Goal: Information Seeking & Learning: Learn about a topic

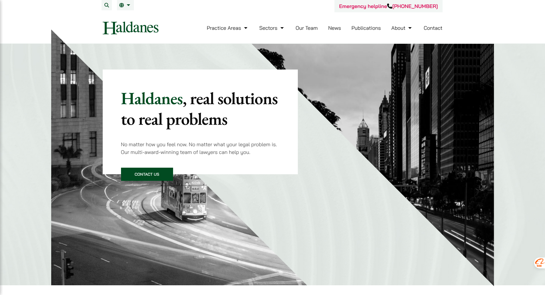
click at [107, 8] on button "Search" at bounding box center [106, 5] width 10 height 10
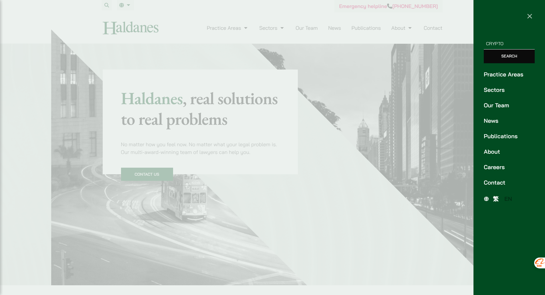
type input "CRYPTO"
click at [483, 49] on input "Search" at bounding box center [508, 56] width 51 height 14
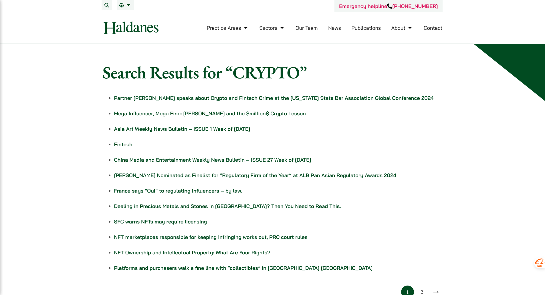
click at [303, 30] on link "Our Team" at bounding box center [306, 28] width 22 height 7
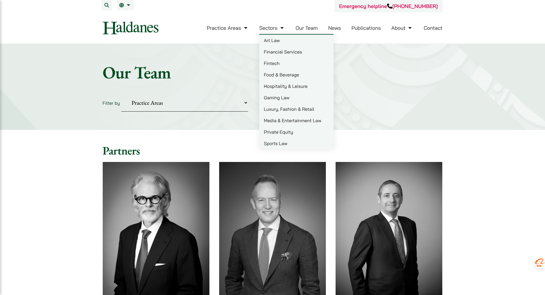
click at [272, 61] on link "Fintech" at bounding box center [296, 62] width 74 height 11
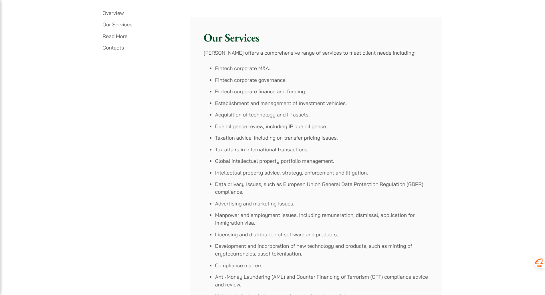
scroll to position [149, 0]
